Goal: Information Seeking & Learning: Learn about a topic

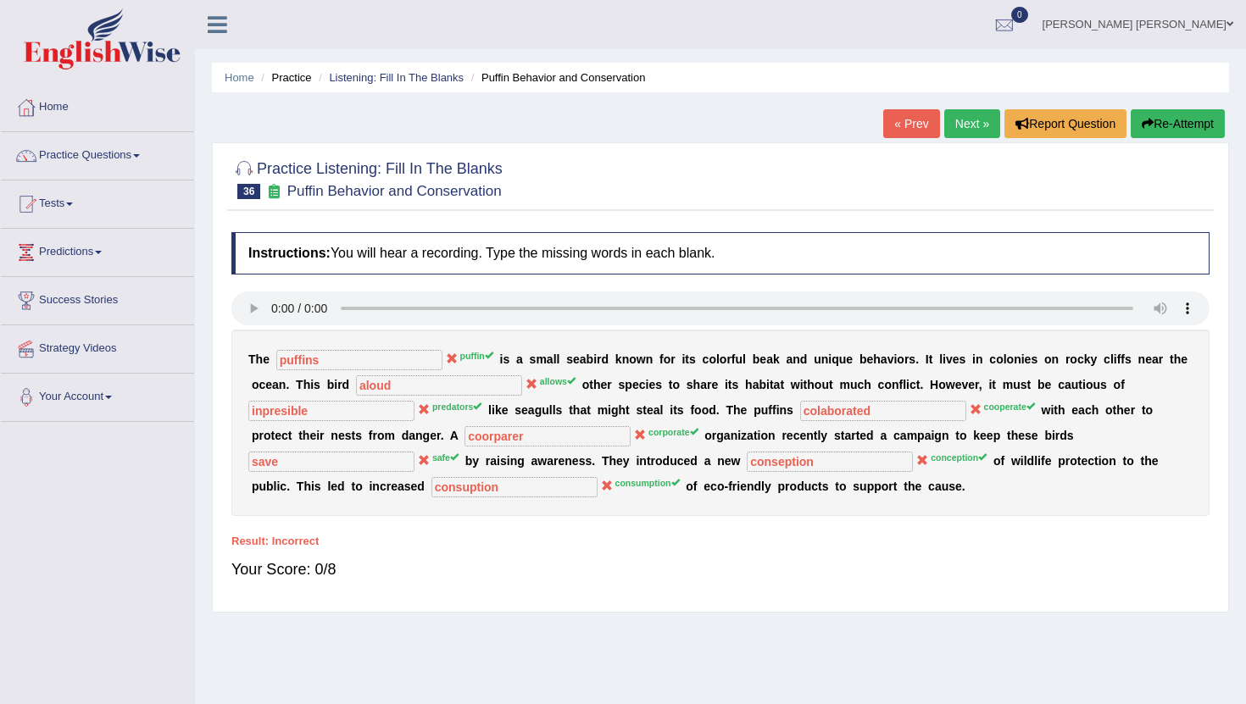
click at [964, 127] on link "Next »" at bounding box center [972, 123] width 56 height 29
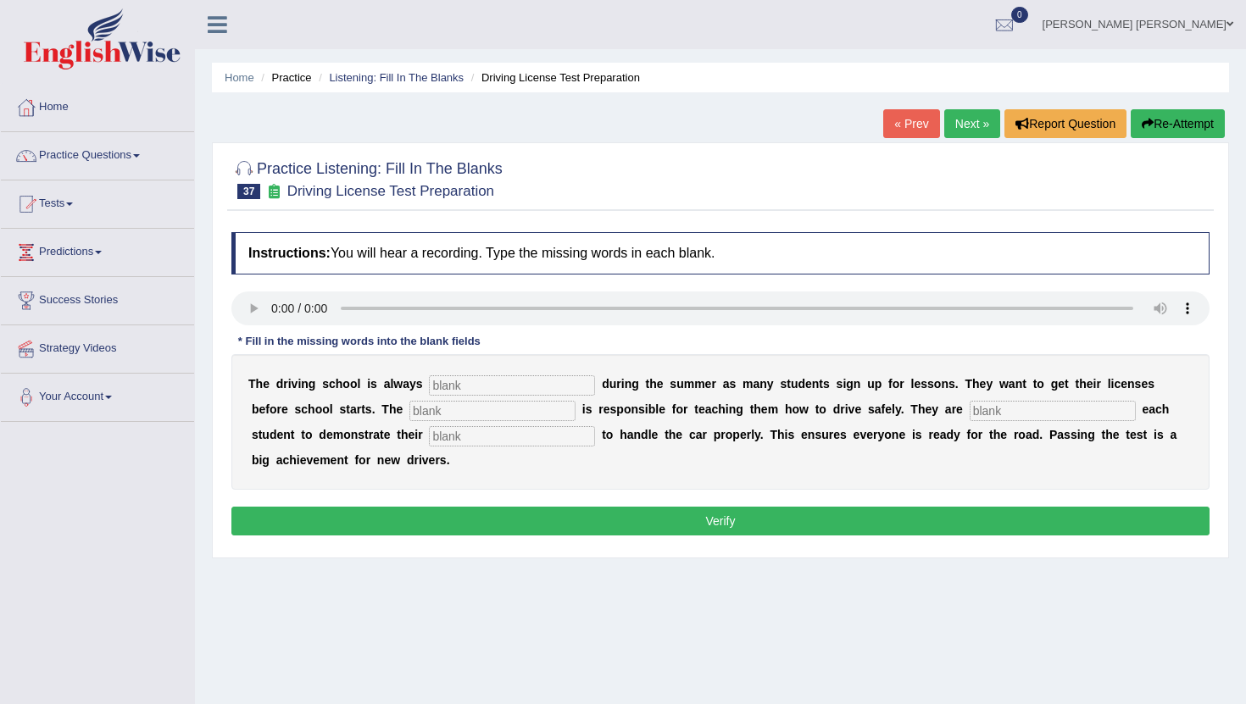
click at [461, 387] on input "text" at bounding box center [512, 385] width 166 height 20
click at [441, 380] on input "text" at bounding box center [512, 385] width 166 height 20
type input "busy"
click at [409, 408] on input "text" at bounding box center [492, 411] width 166 height 20
type input "instructors"
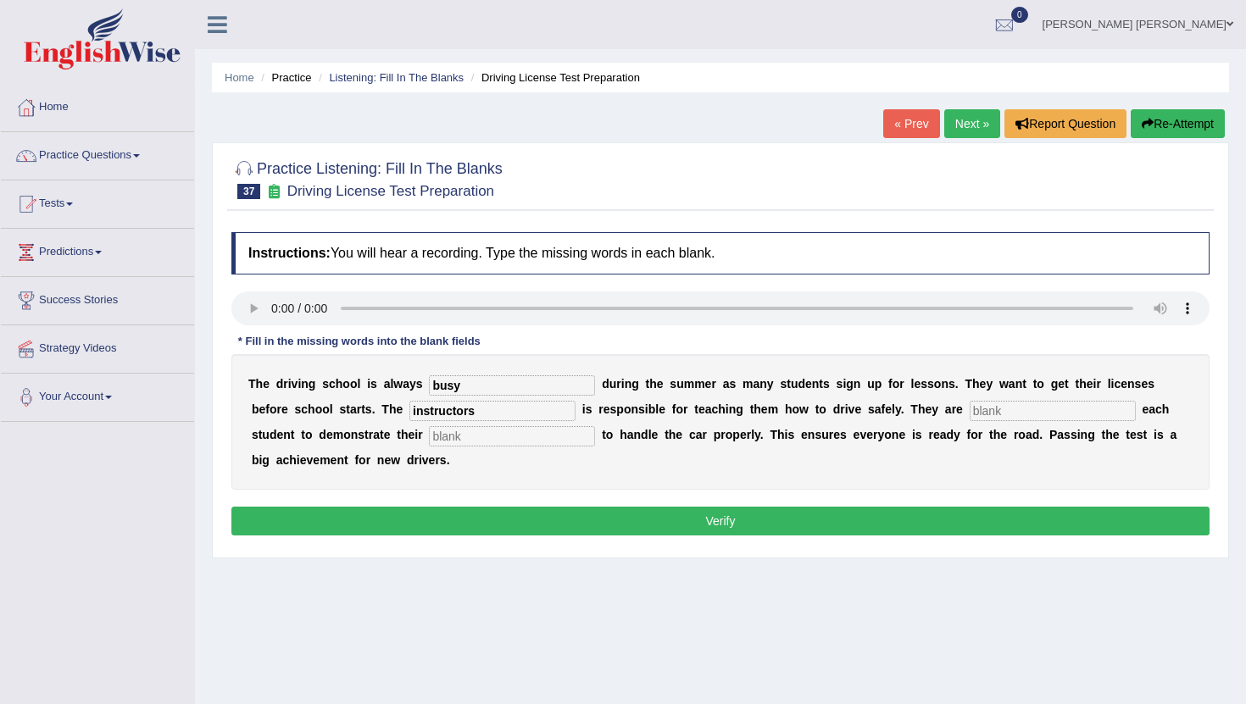
click at [970, 412] on input "text" at bounding box center [1053, 411] width 166 height 20
type input "requuarwe"
click at [429, 434] on input "text" at bounding box center [512, 436] width 166 height 20
click at [429, 438] on input "text" at bounding box center [512, 436] width 166 height 20
type input "avility"
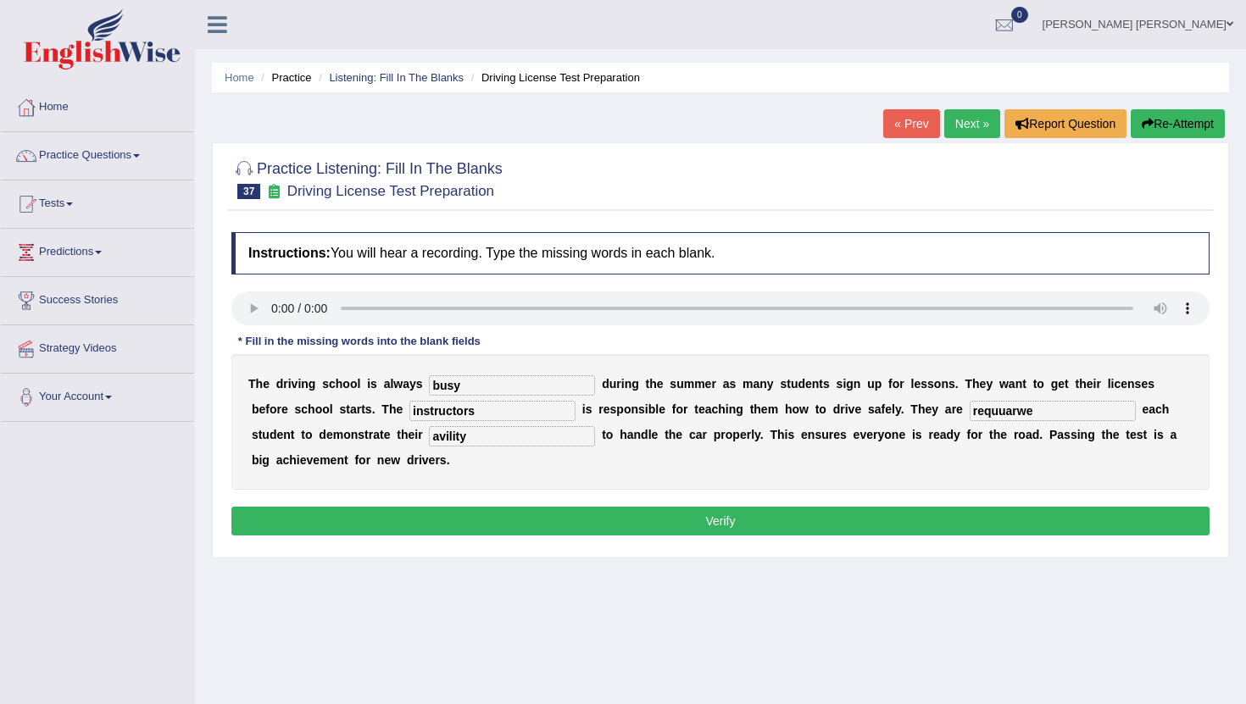
click at [446, 405] on input "instructors" at bounding box center [492, 411] width 166 height 20
type input "instructor"
click at [470, 521] on button "Verify" at bounding box center [720, 521] width 978 height 29
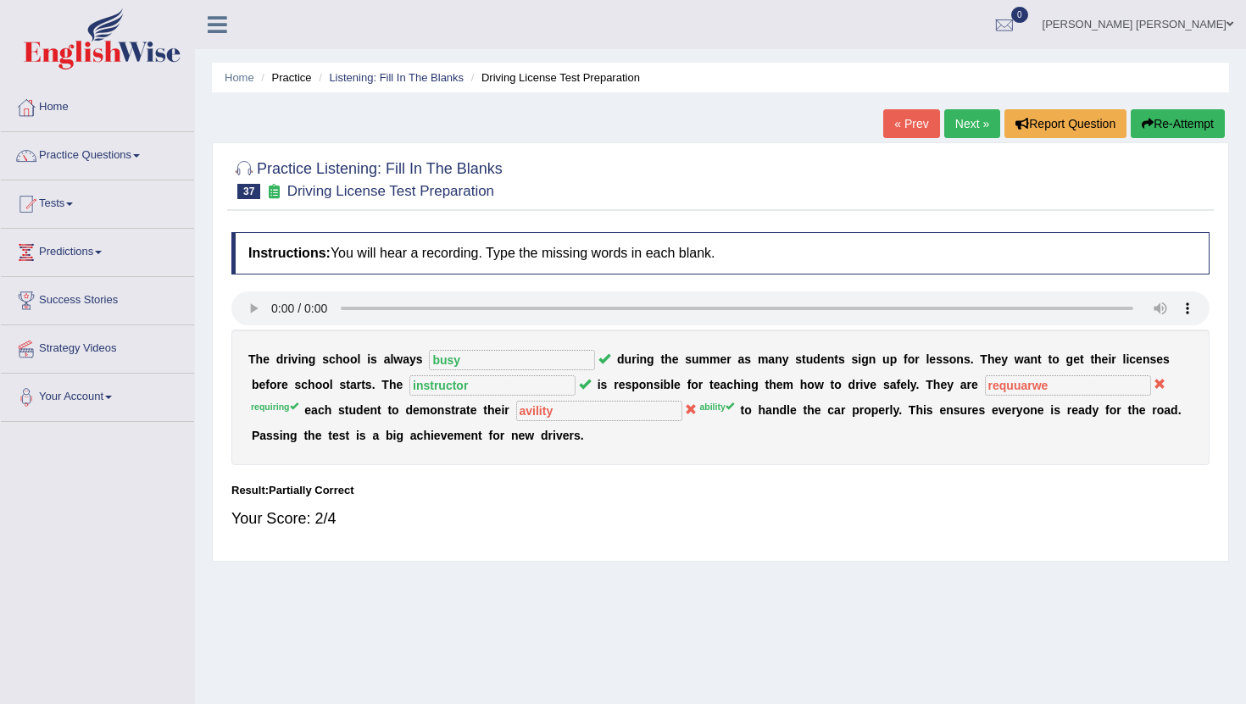
click at [955, 120] on link "Next »" at bounding box center [972, 123] width 56 height 29
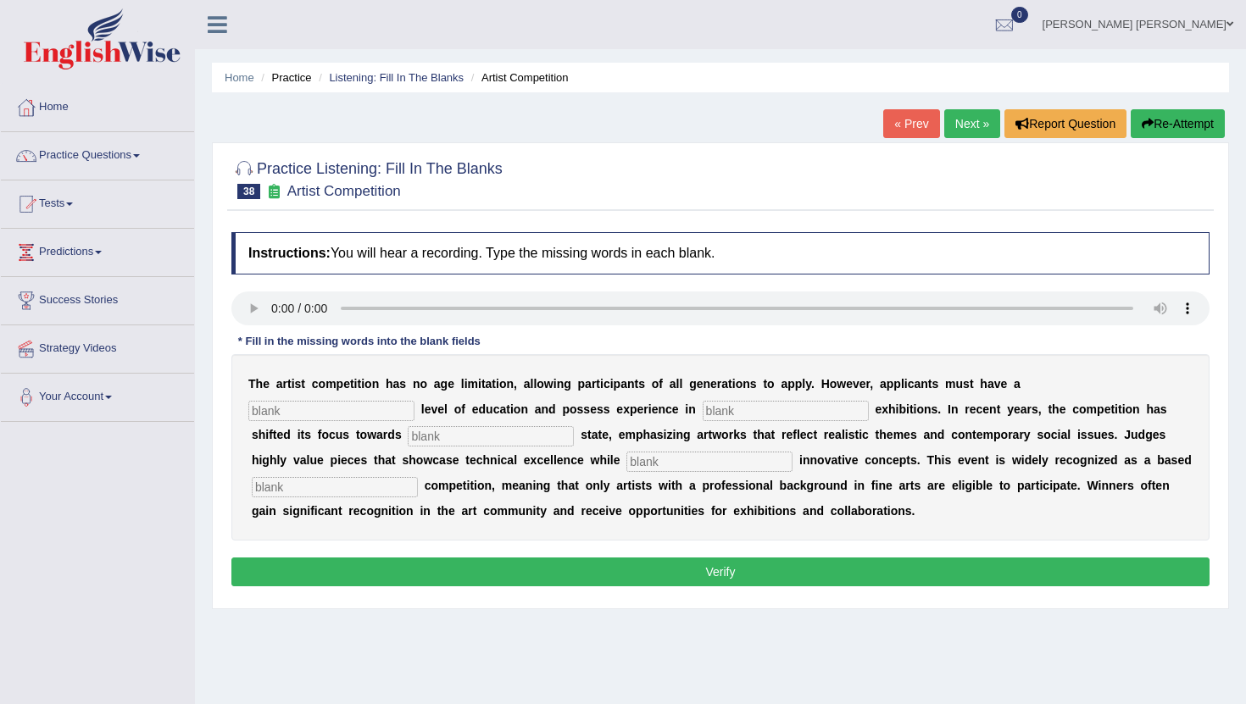
click at [414, 401] on input "text" at bounding box center [331, 411] width 166 height 20
type input "graduate"
click at [703, 407] on input "text" at bounding box center [786, 411] width 166 height 20
click at [703, 414] on input "text" at bounding box center [786, 411] width 166 height 20
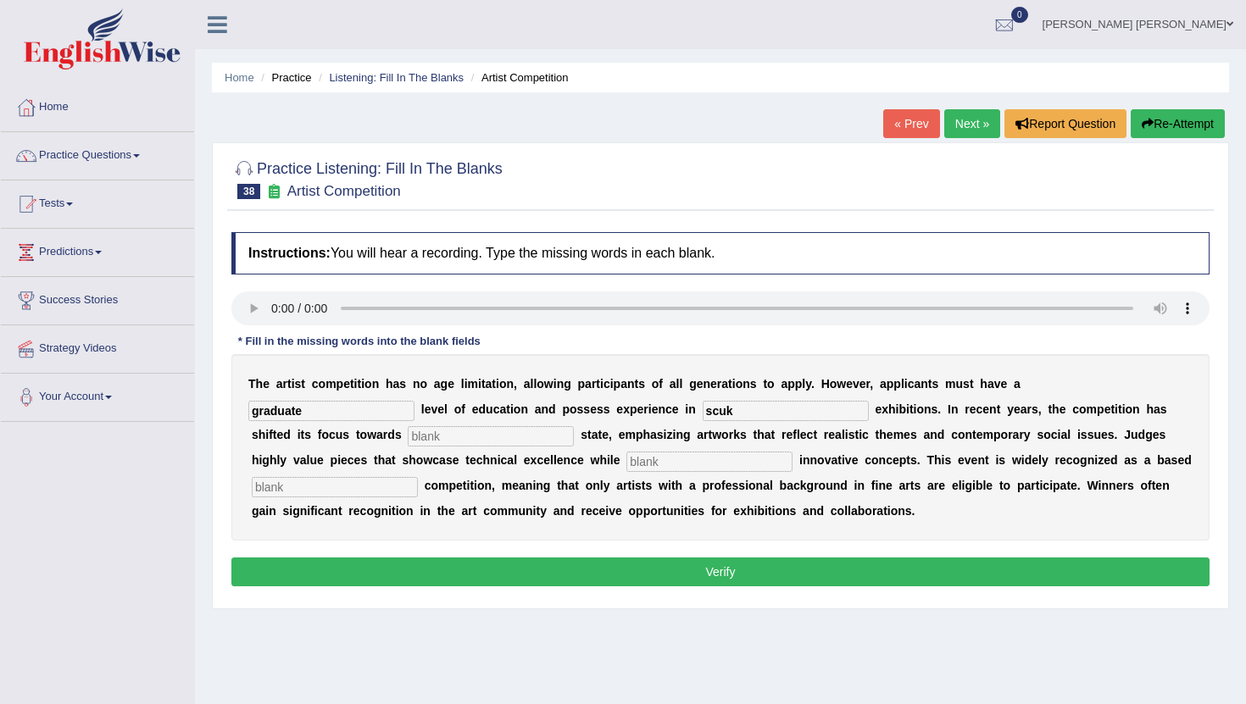
type input "scuk"
click at [408, 437] on input "text" at bounding box center [491, 436] width 166 height 20
type input "real"
click at [626, 458] on input "text" at bounding box center [709, 462] width 166 height 20
type input "x"
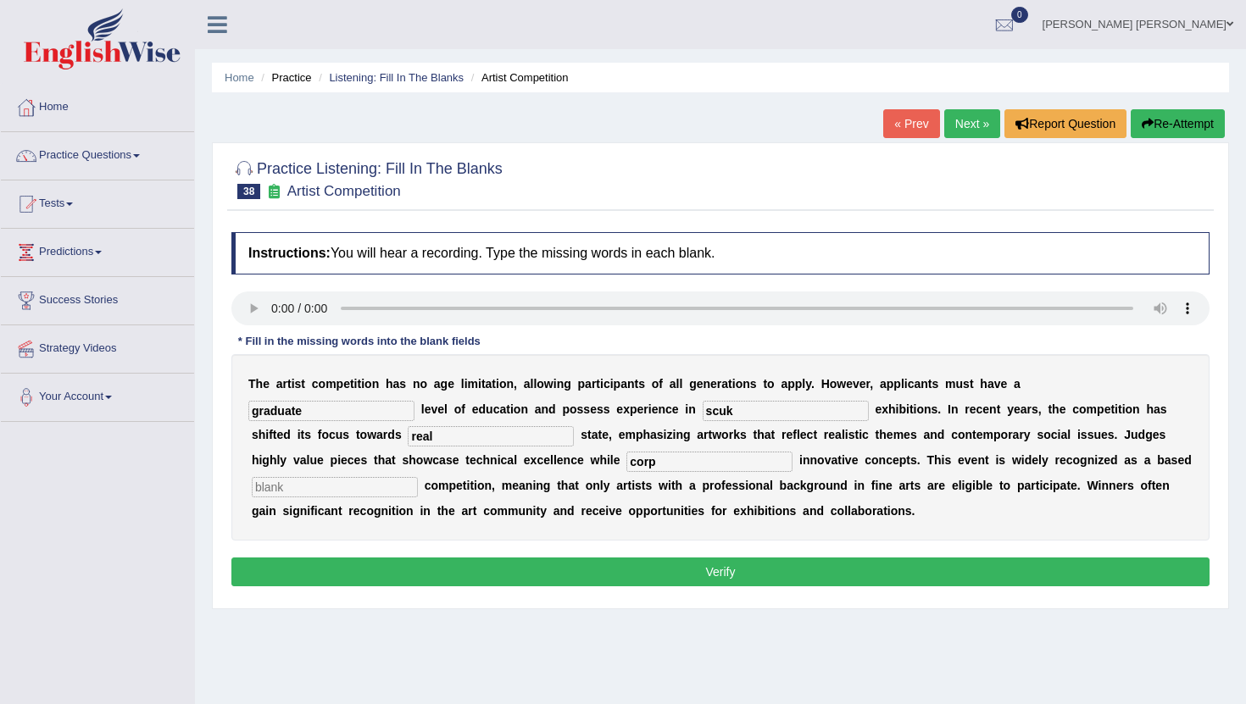
type input "corp"
click at [418, 477] on input "text" at bounding box center [335, 487] width 166 height 20
type input "profession"
click at [626, 460] on input "corp" at bounding box center [709, 462] width 166 height 20
type input "coorporate"
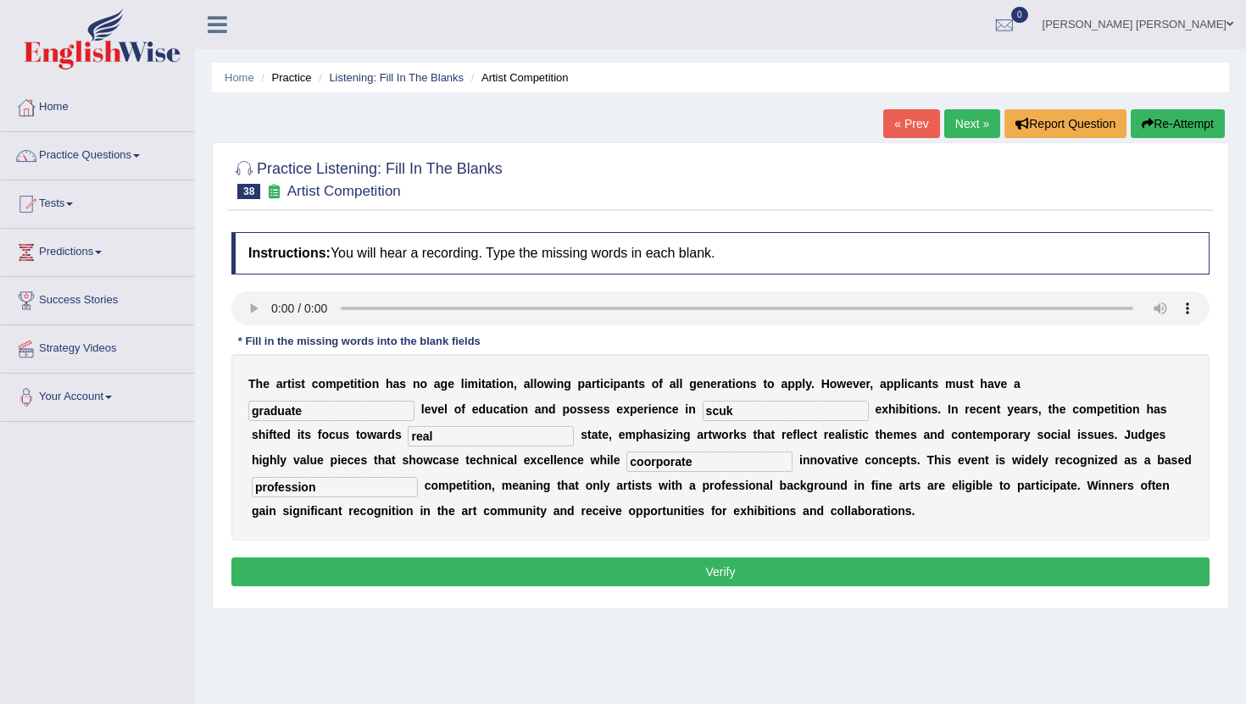
click at [703, 409] on input "scuk" at bounding box center [786, 411] width 166 height 20
type input "scultur"
click at [600, 567] on button "Verify" at bounding box center [720, 572] width 978 height 29
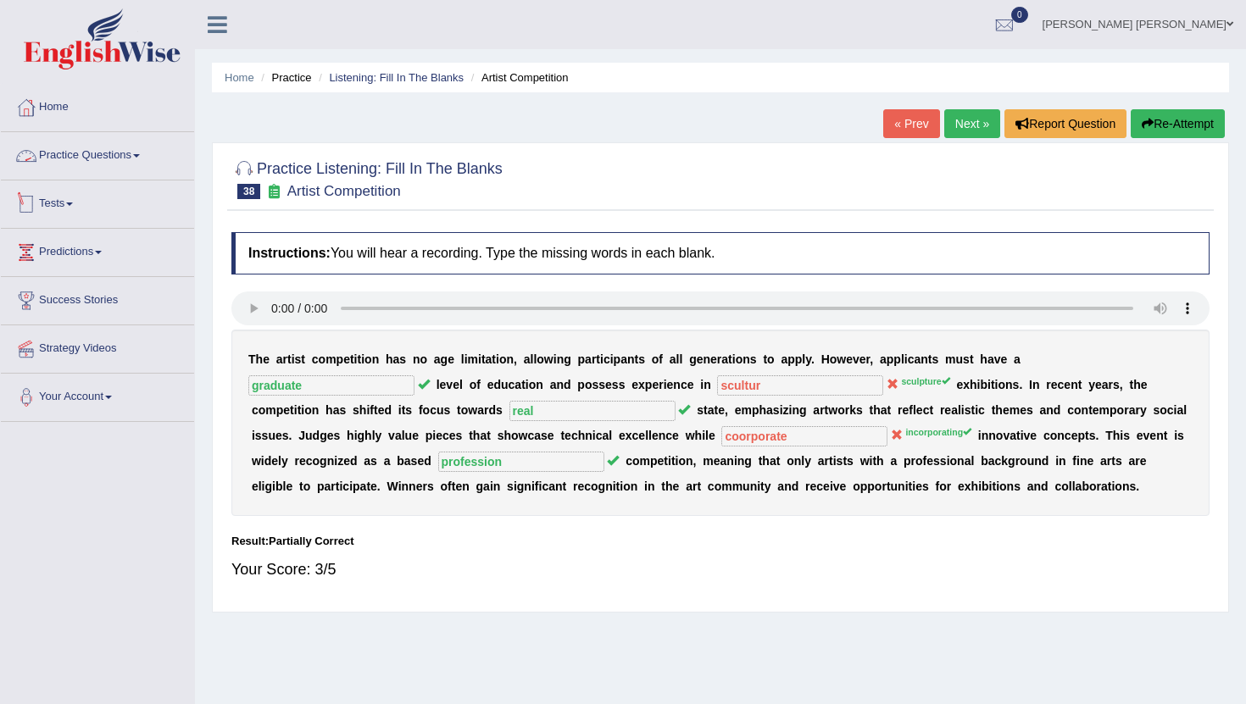
click at [66, 207] on link "Tests" at bounding box center [97, 202] width 193 height 42
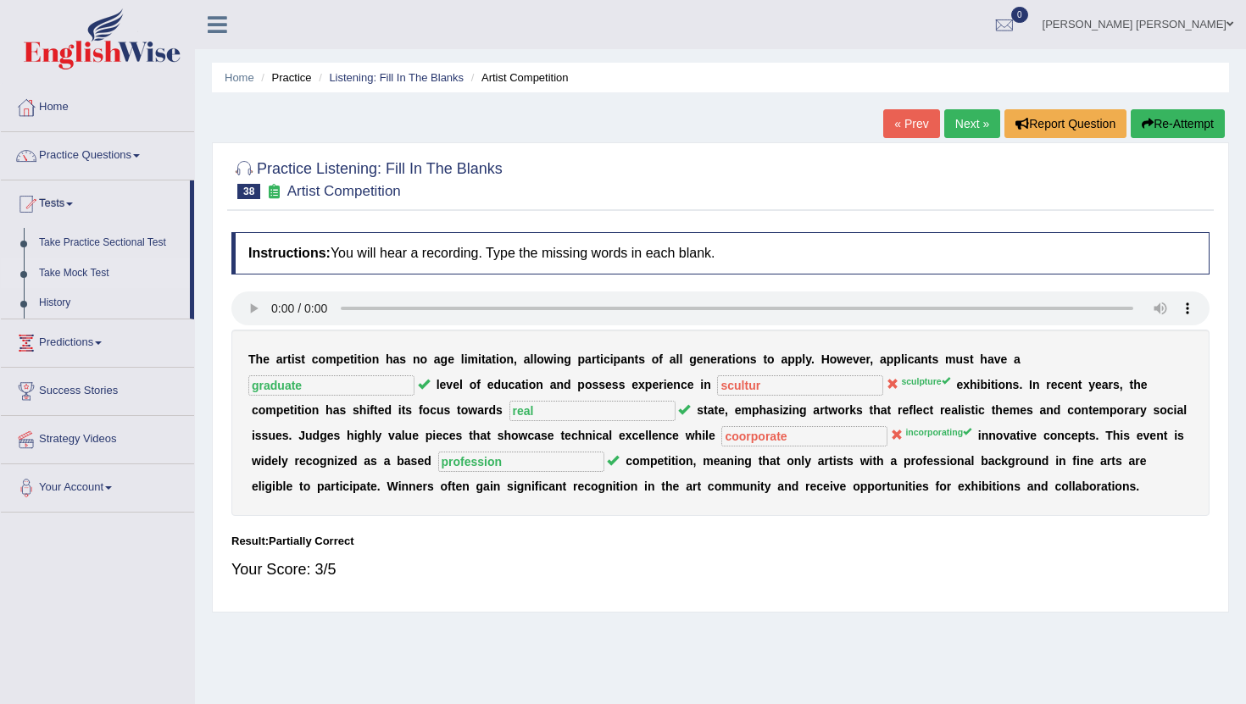
click at [89, 277] on link "Take Mock Test" at bounding box center [110, 274] width 159 height 31
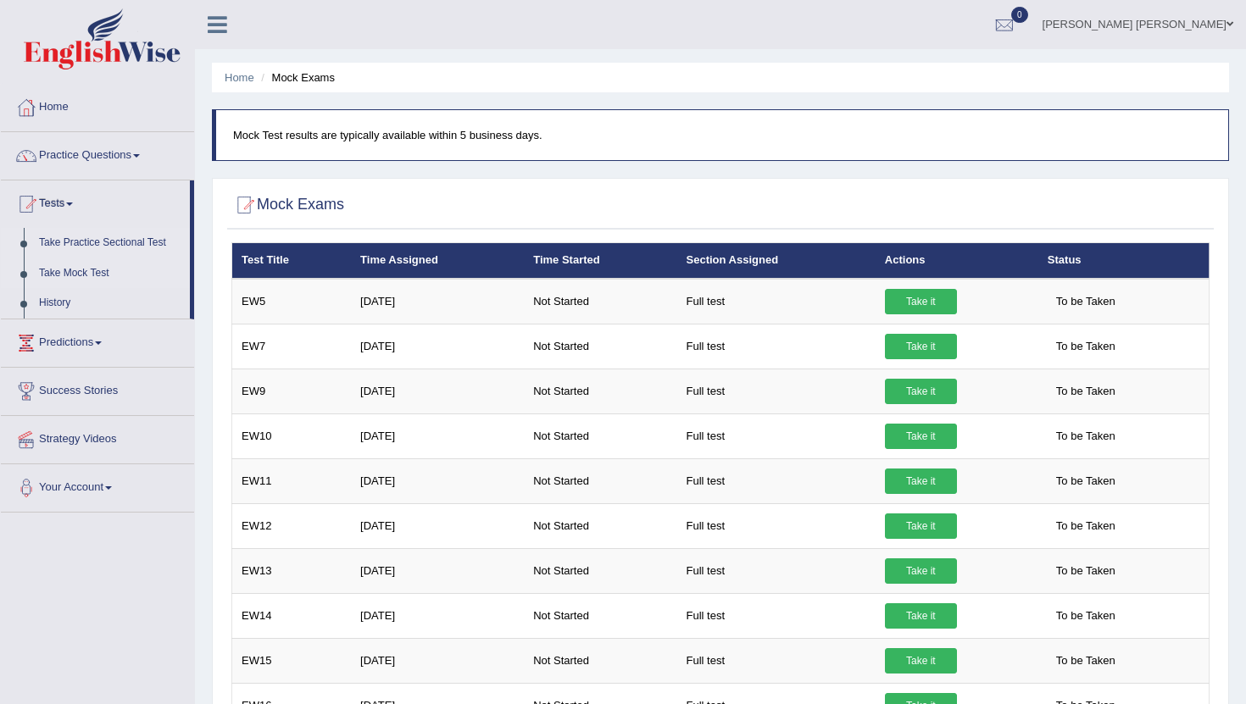
click at [140, 242] on link "Take Practice Sectional Test" at bounding box center [110, 243] width 159 height 31
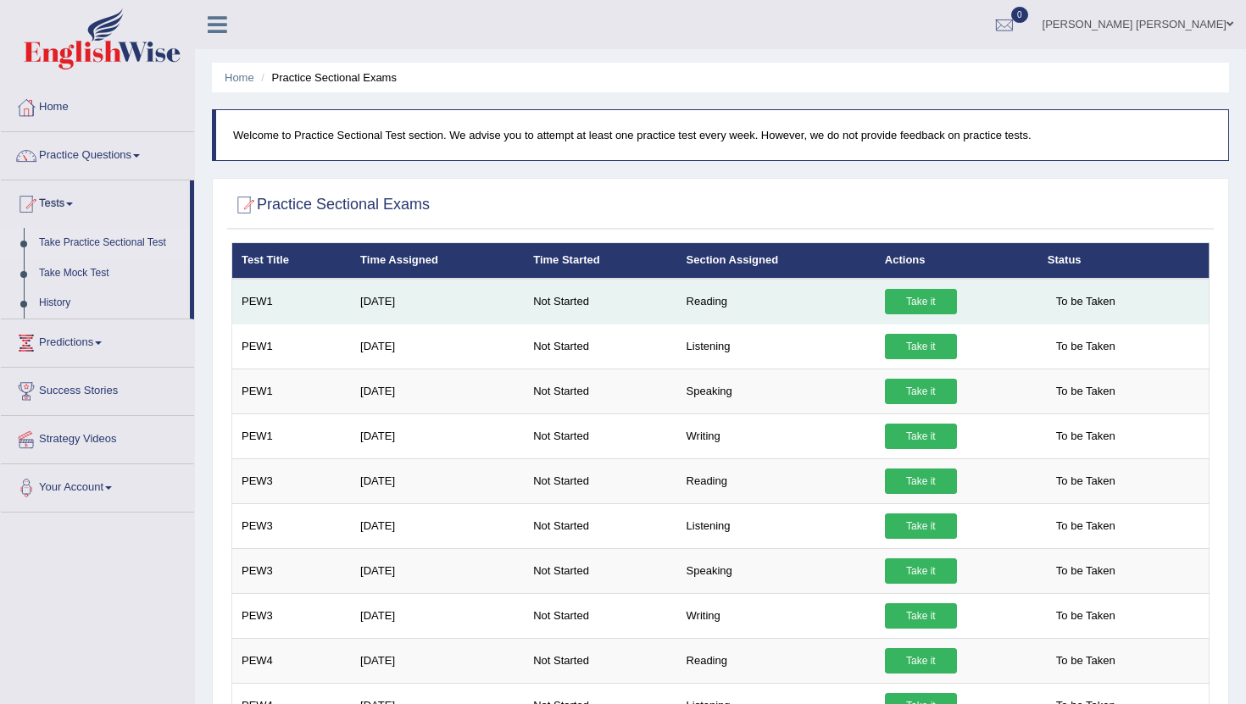
click at [926, 308] on link "Take it" at bounding box center [921, 301] width 72 height 25
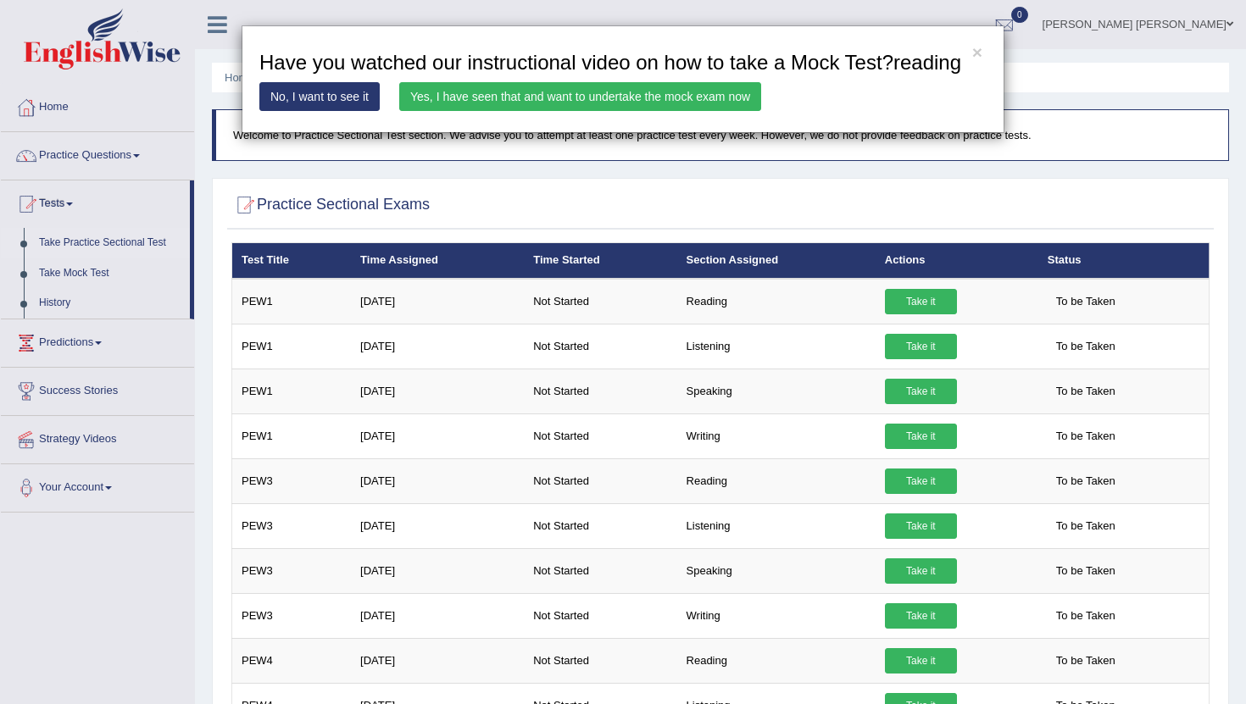
click at [545, 111] on link "Yes, I have seen that and want to undertake the mock exam now" at bounding box center [580, 96] width 362 height 29
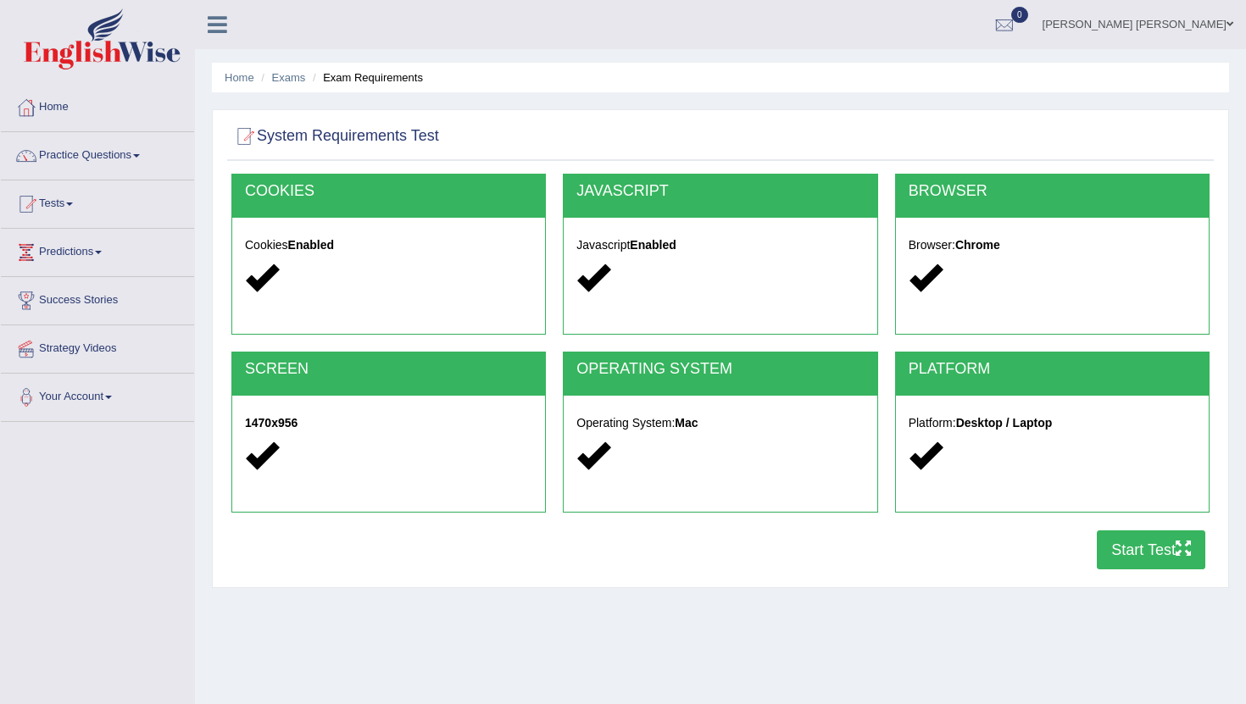
click at [1147, 559] on button "Start Test" at bounding box center [1151, 550] width 108 height 39
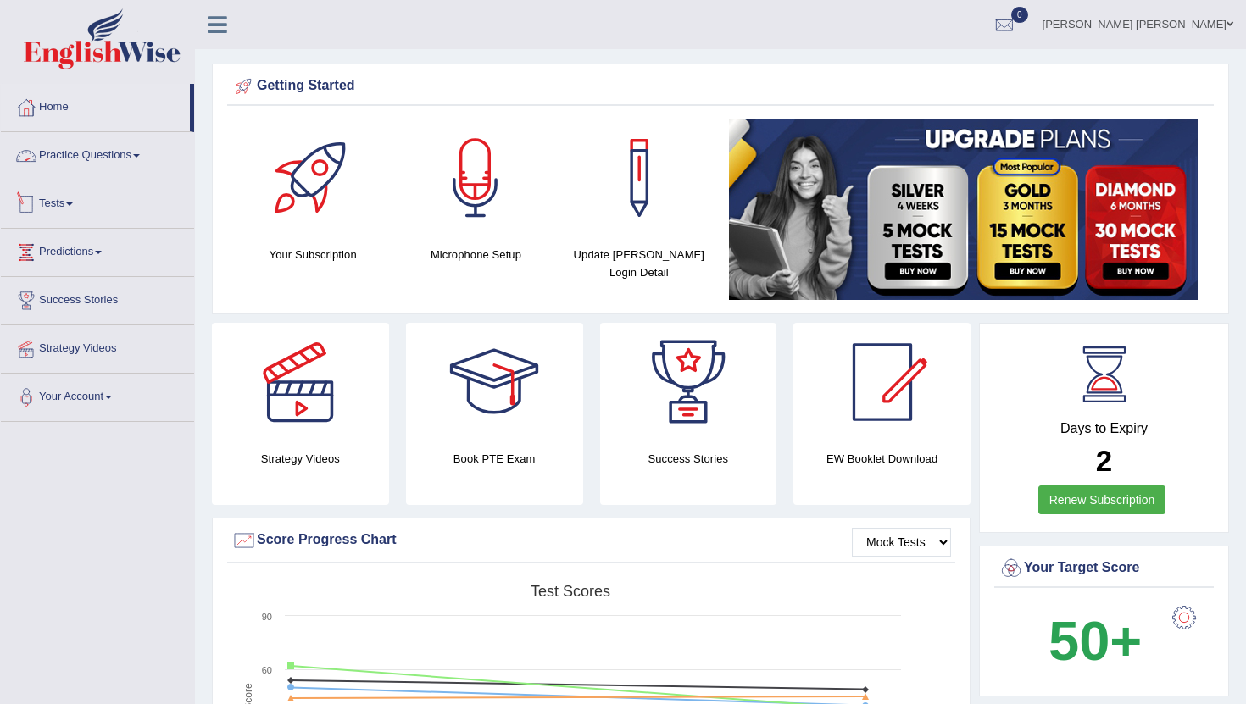
click at [77, 198] on link "Tests" at bounding box center [97, 202] width 193 height 42
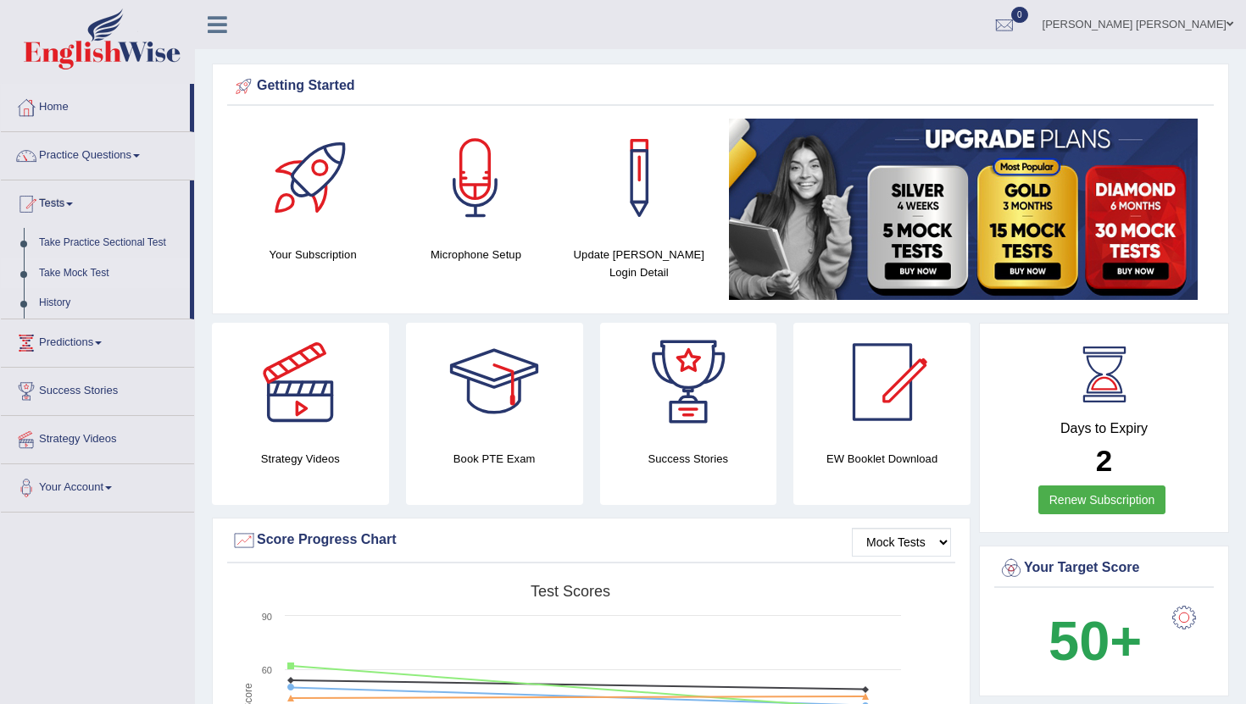
click at [101, 277] on link "Take Mock Test" at bounding box center [110, 274] width 159 height 31
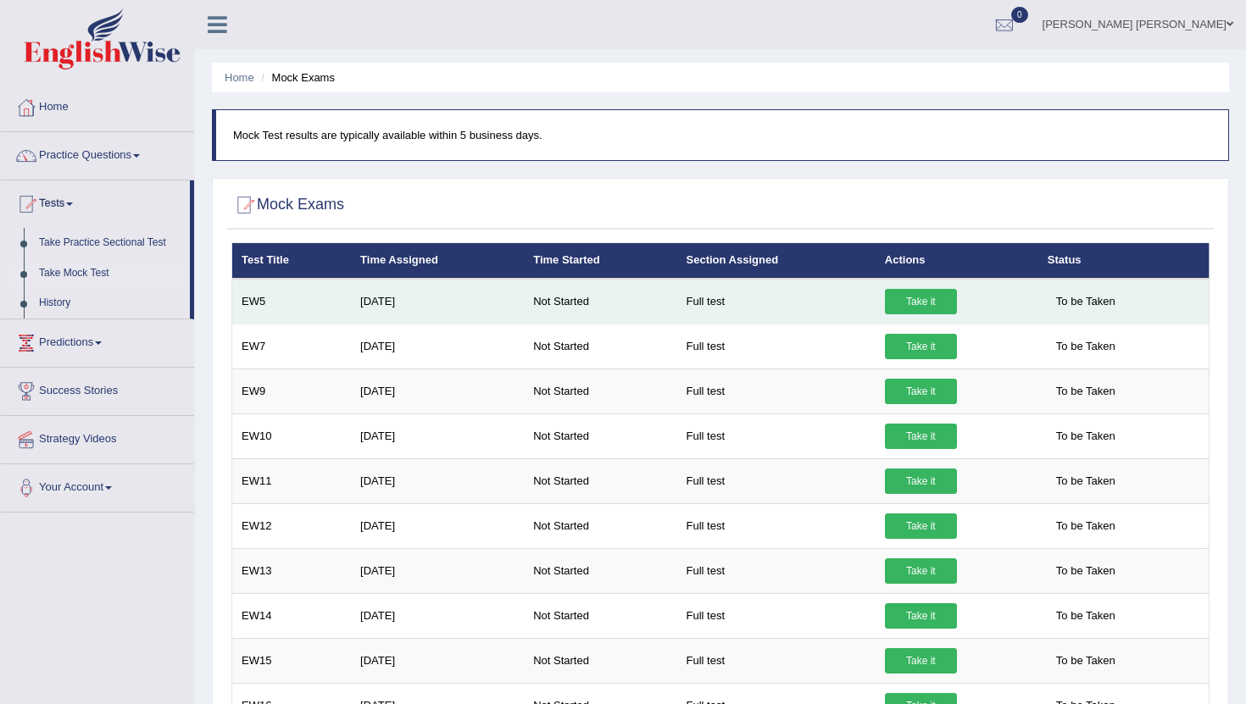
click at [931, 302] on link "Take it" at bounding box center [921, 301] width 72 height 25
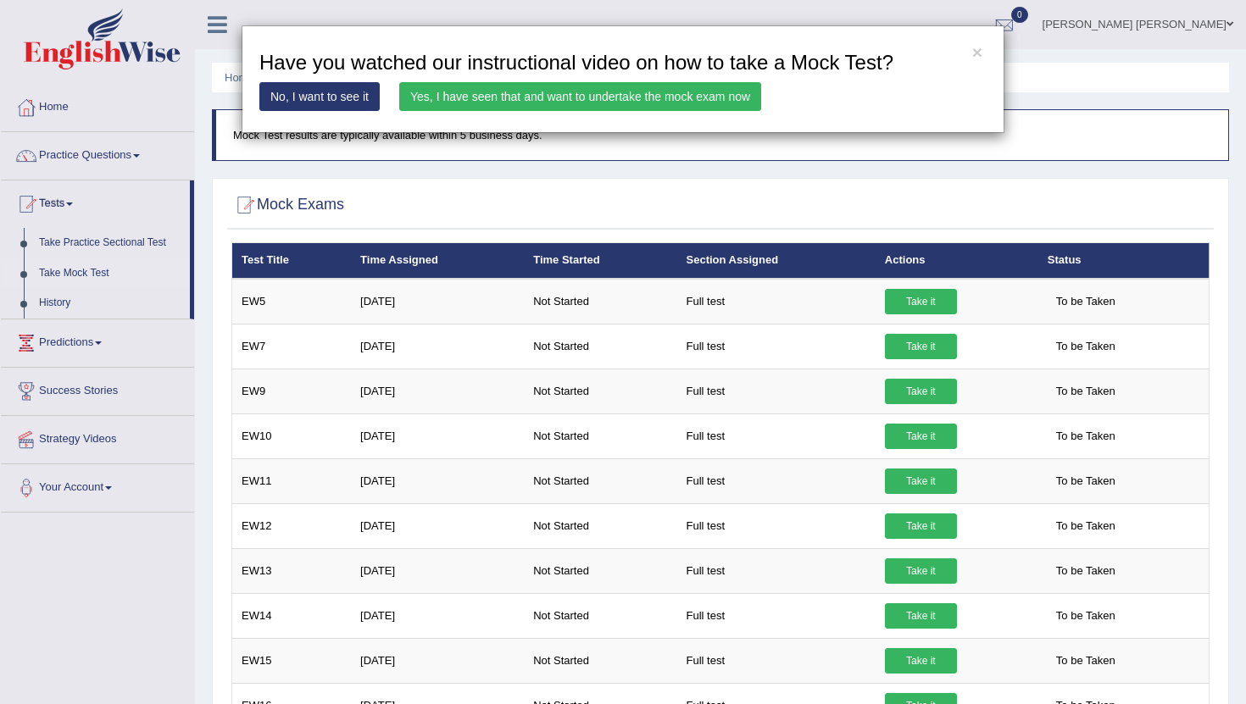
click at [552, 90] on link "Yes, I have seen that and want to undertake the mock exam now" at bounding box center [580, 96] width 362 height 29
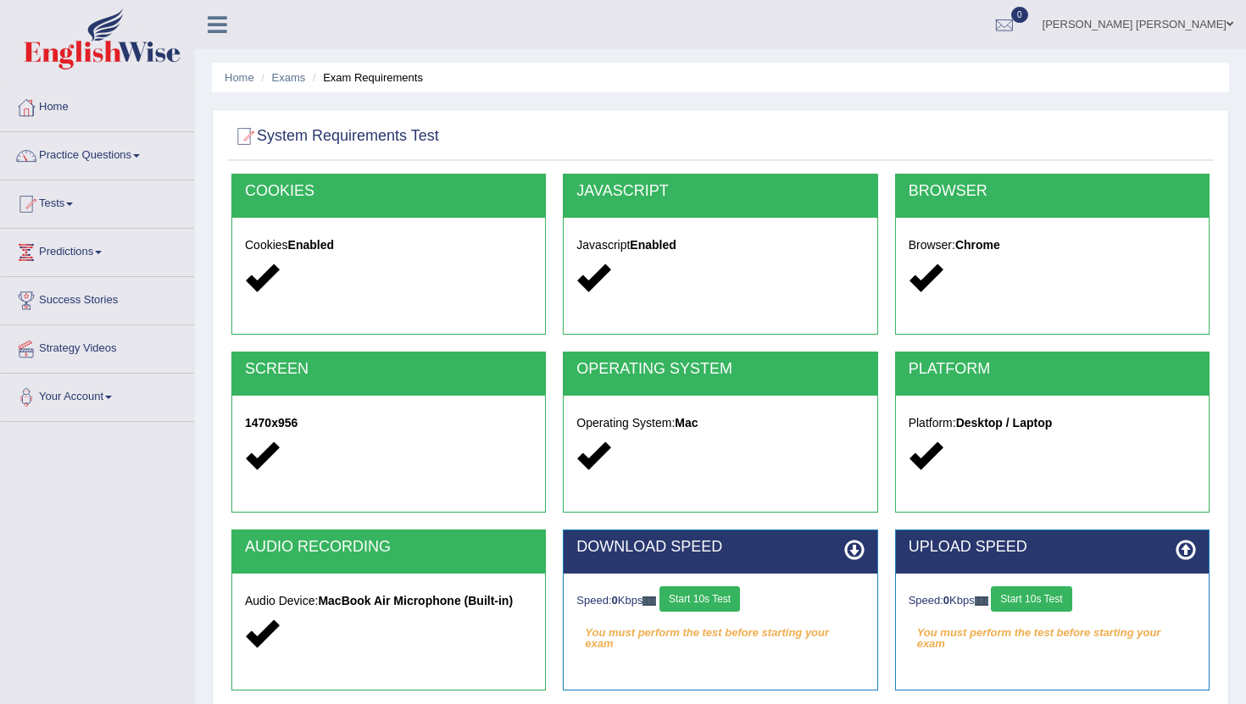
click at [711, 597] on button "Start 10s Test" at bounding box center [699, 599] width 81 height 25
click at [1055, 598] on div "Speed: 0 Kbps Start 10s Test" at bounding box center [1052, 602] width 287 height 30
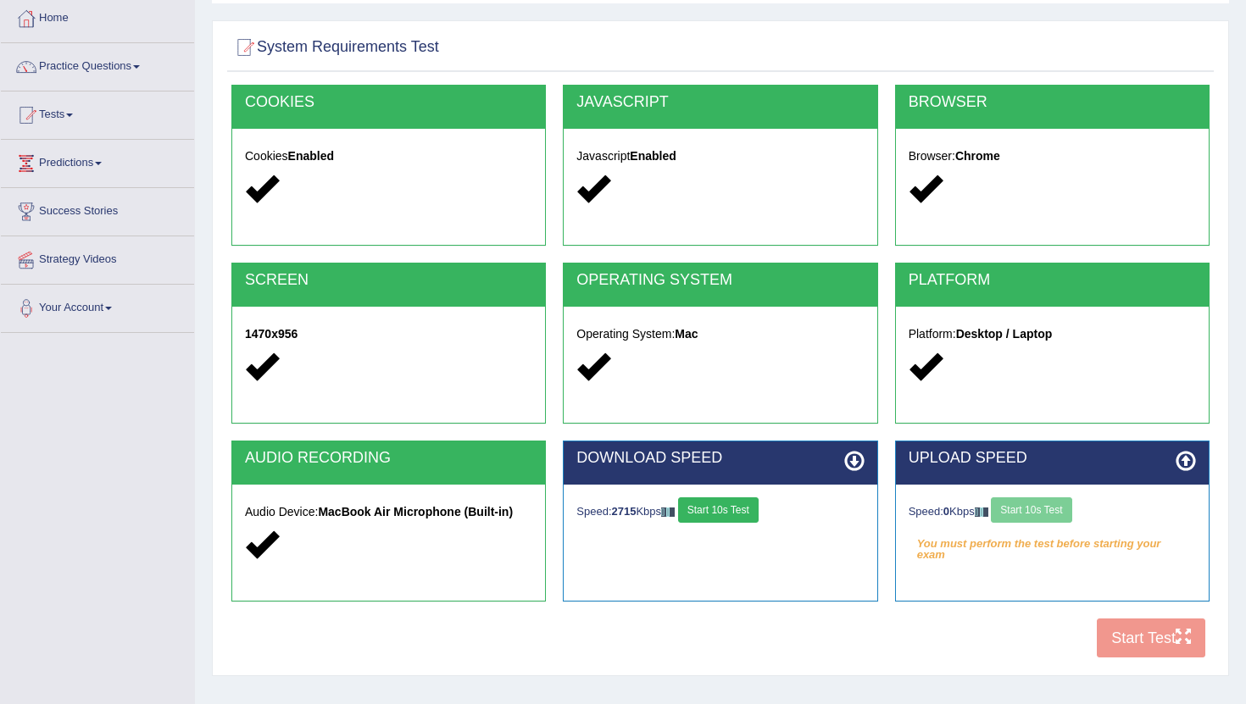
scroll to position [106, 0]
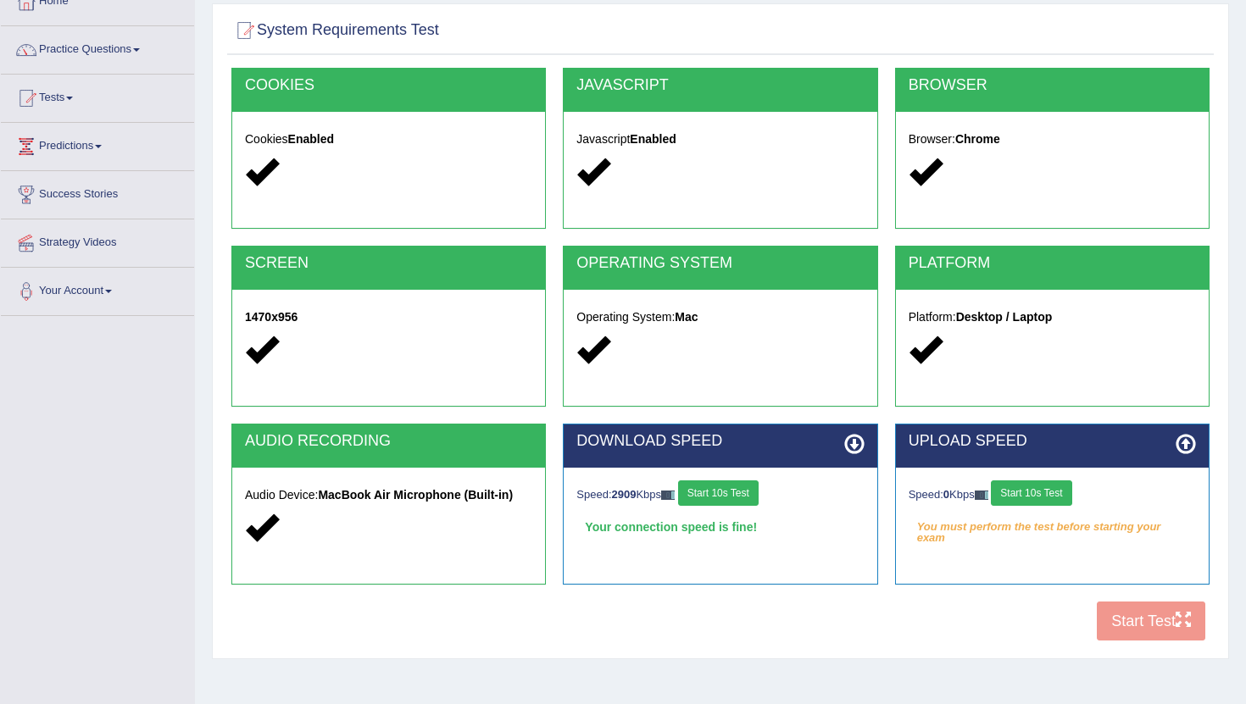
click at [1040, 486] on button "Start 10s Test" at bounding box center [1031, 493] width 81 height 25
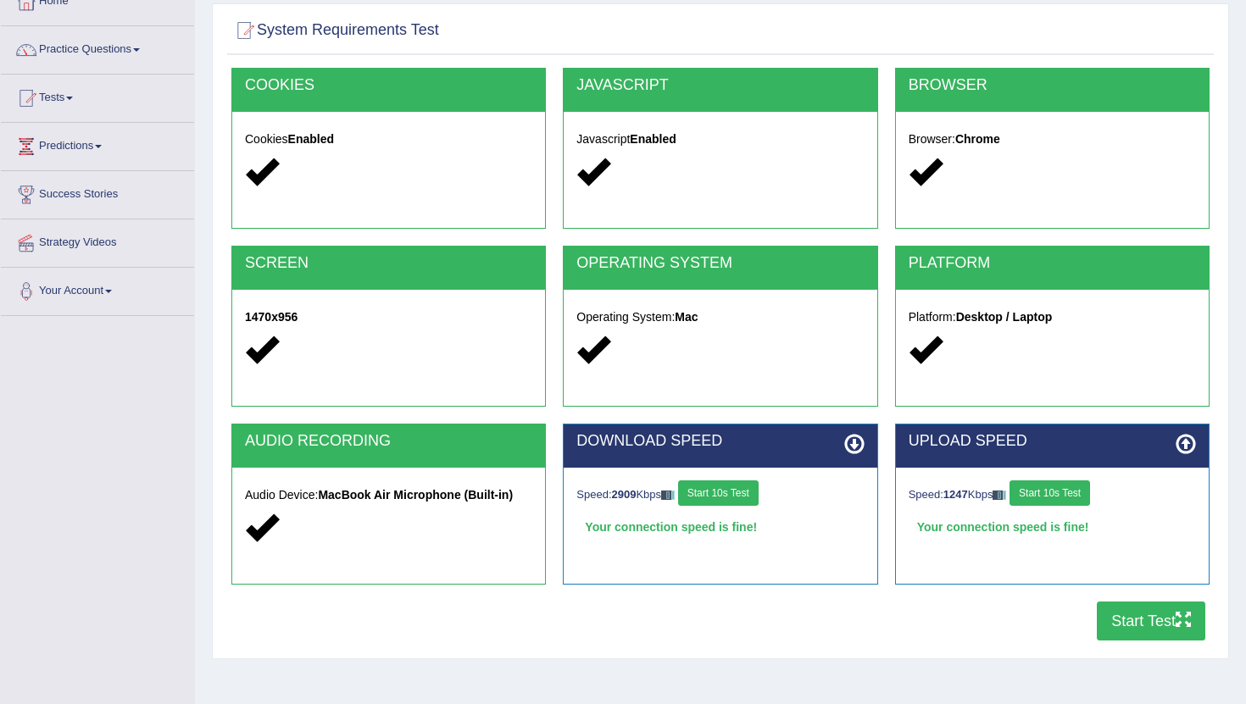
click at [1143, 622] on button "Start Test" at bounding box center [1151, 621] width 108 height 39
